Goal: Find specific page/section: Find specific page/section

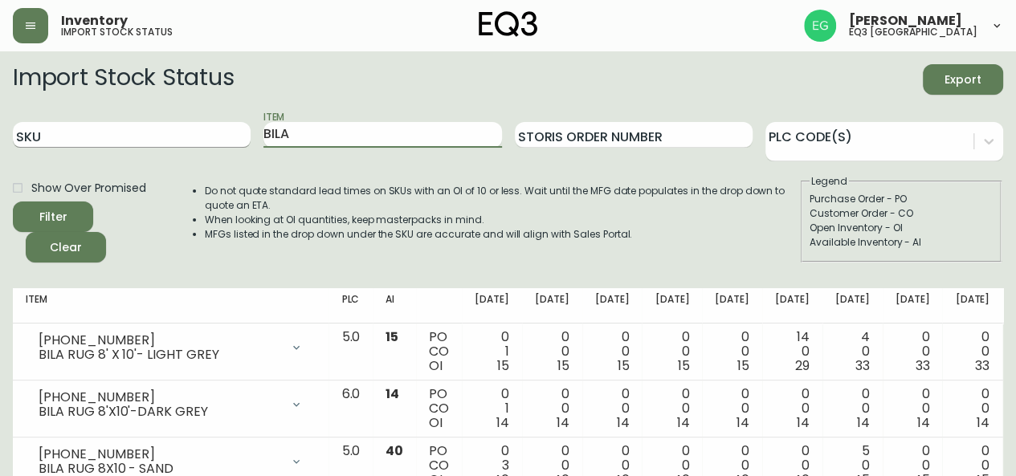
drag, startPoint x: 325, startPoint y: 126, endPoint x: 174, endPoint y: 138, distance: 150.7
click at [177, 138] on div "SKU Item BILA Storis Order Number PLC Code(s)" at bounding box center [508, 135] width 990 height 52
type input "TAMBOUR"
click at [13, 202] on button "Filter" at bounding box center [53, 217] width 80 height 31
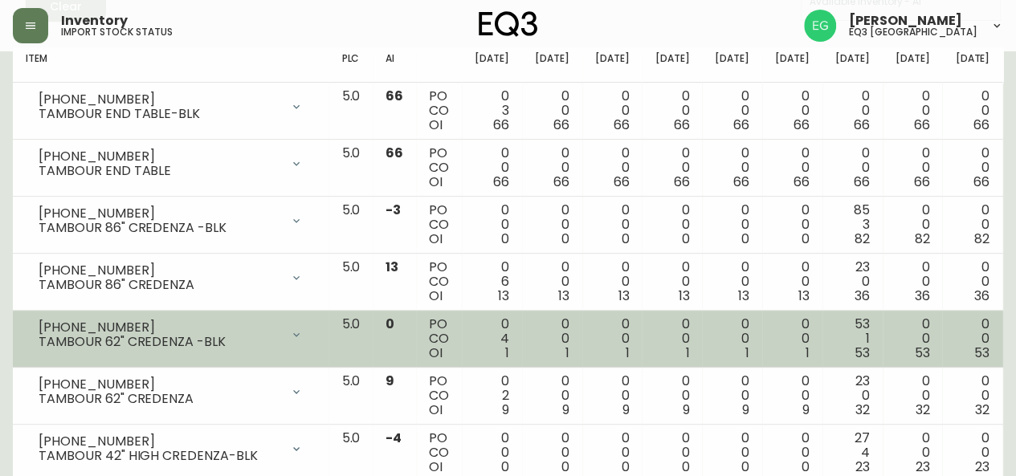
scroll to position [161, 0]
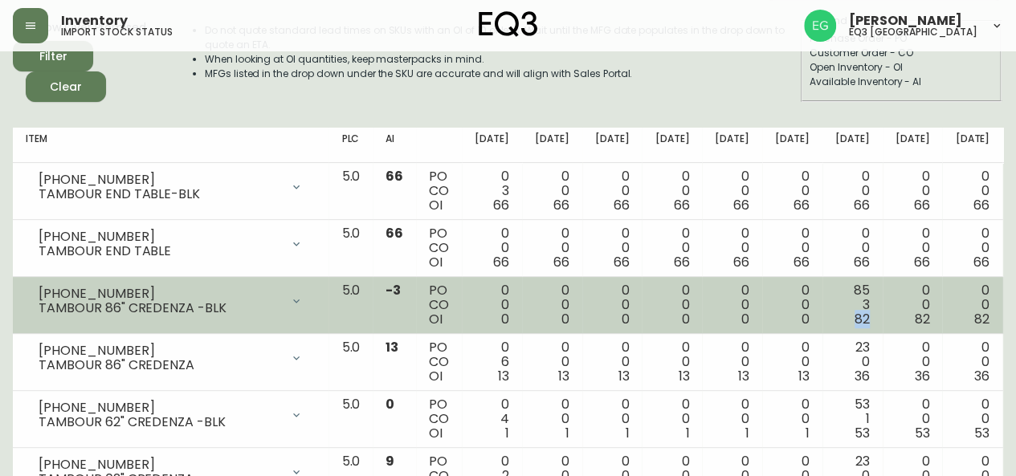
drag, startPoint x: 746, startPoint y: 317, endPoint x: 729, endPoint y: 309, distance: 18.7
click at [823, 317] on td "85 3 82" at bounding box center [853, 305] width 60 height 57
click at [883, 300] on td "0 0 82" at bounding box center [913, 305] width 60 height 57
drag, startPoint x: 737, startPoint y: 284, endPoint x: 708, endPoint y: 285, distance: 29.7
click at [823, 285] on td "85 3 82" at bounding box center [853, 305] width 60 height 57
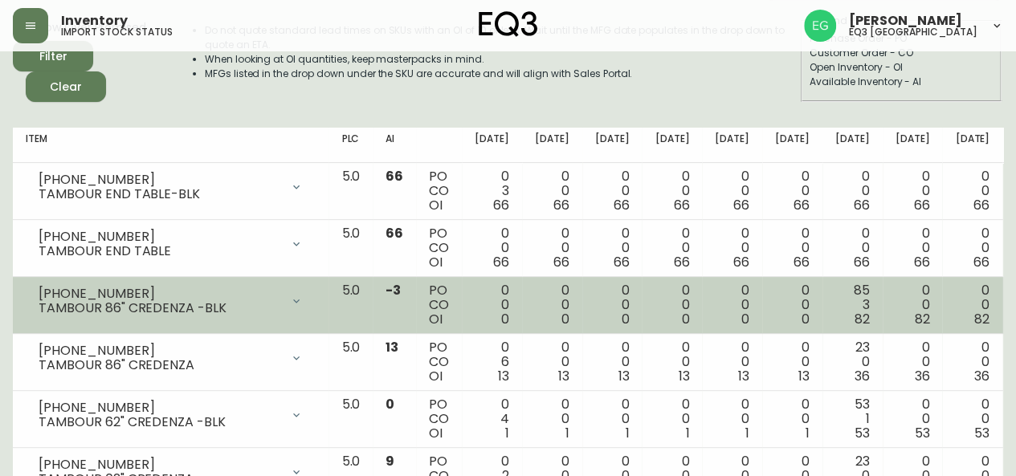
click at [823, 320] on td "85 3 82" at bounding box center [853, 305] width 60 height 57
click at [386, 295] on span "-3" at bounding box center [393, 290] width 15 height 18
click at [156, 312] on div "TAMBOUR 86" CREDENZA -BLK" at bounding box center [160, 308] width 242 height 14
click at [290, 299] on icon at bounding box center [296, 301] width 13 height 13
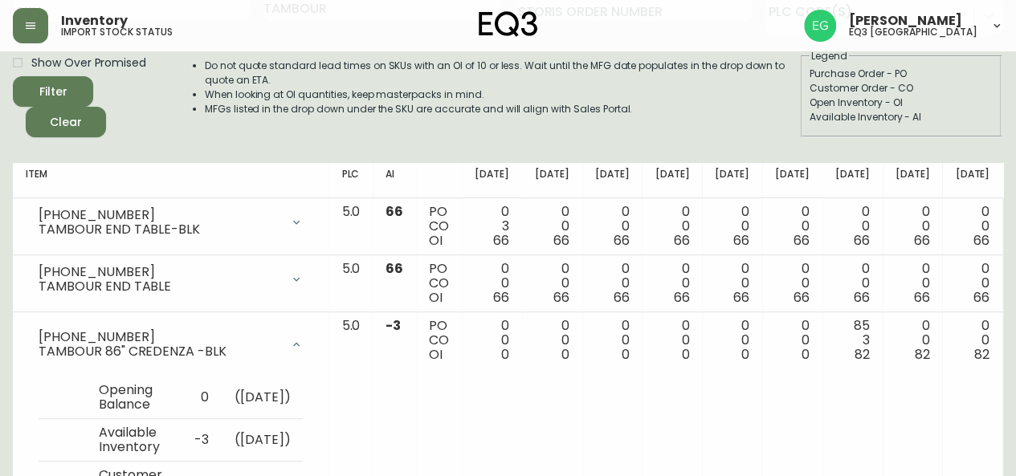
scroll to position [0, 0]
